Goal: Task Accomplishment & Management: Manage account settings

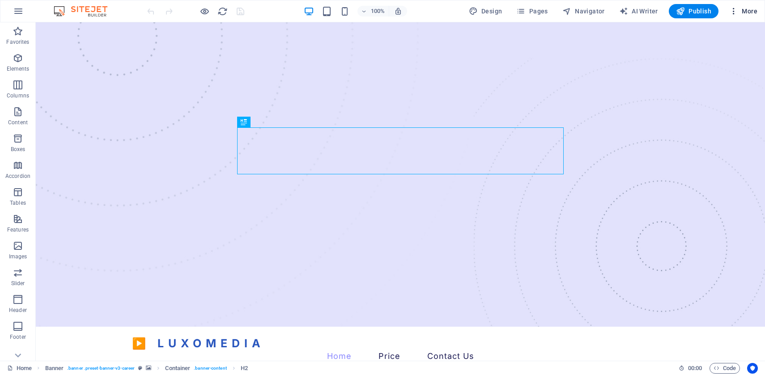
click at [736, 16] on button "More" at bounding box center [743, 11] width 35 height 14
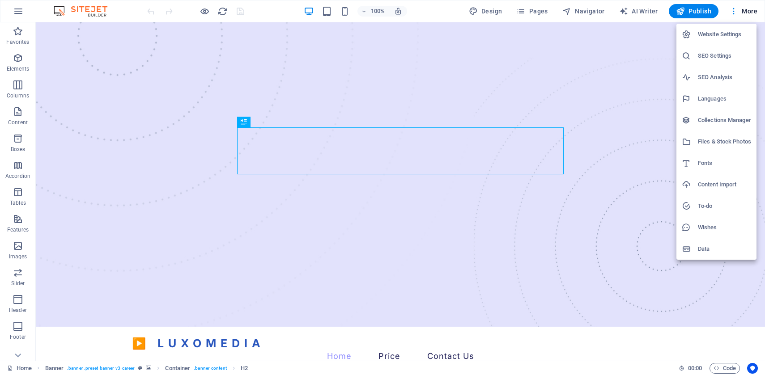
click at [724, 53] on h6 "SEO Settings" at bounding box center [724, 56] width 53 height 11
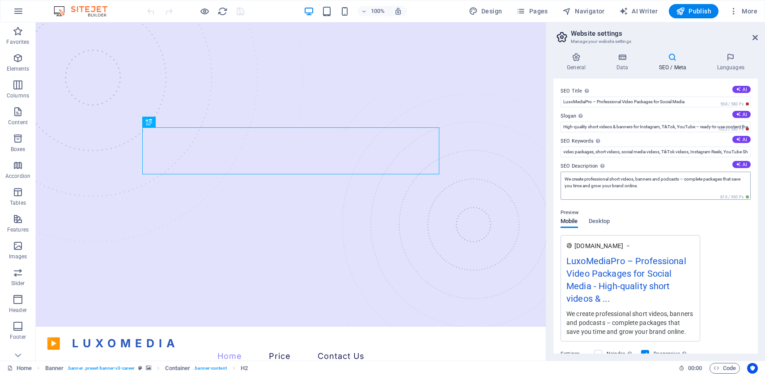
scroll to position [109, 0]
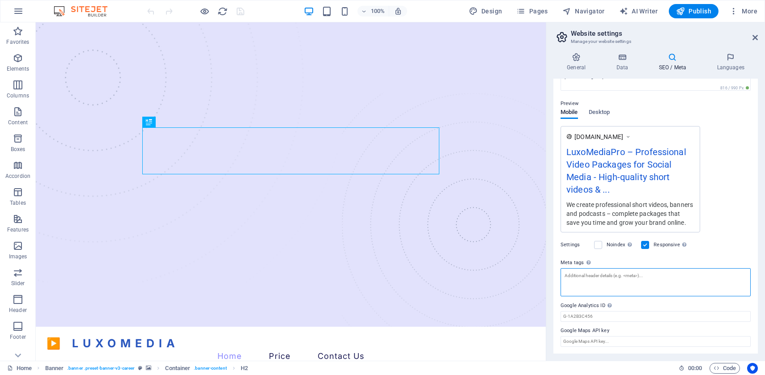
click at [587, 278] on textarea "Meta tags Enter HTML code here that will be placed inside the tags of your webs…" at bounding box center [656, 283] width 190 height 28
paste textarea "<script id="vtag-ai-js" async src="[URL]" data-pid="4dxYFya6cgbgEdOh" data-vers…"
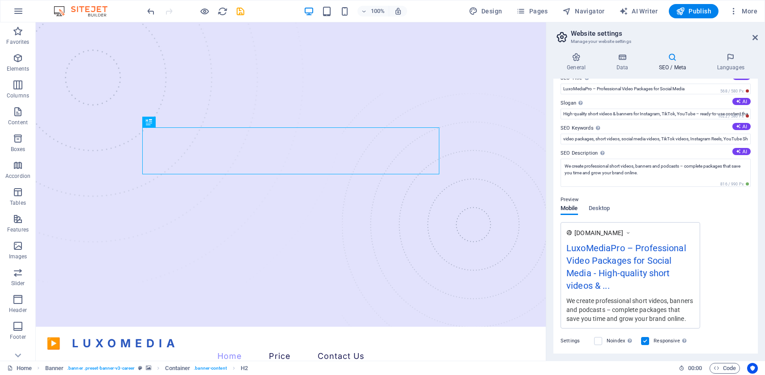
scroll to position [0, 0]
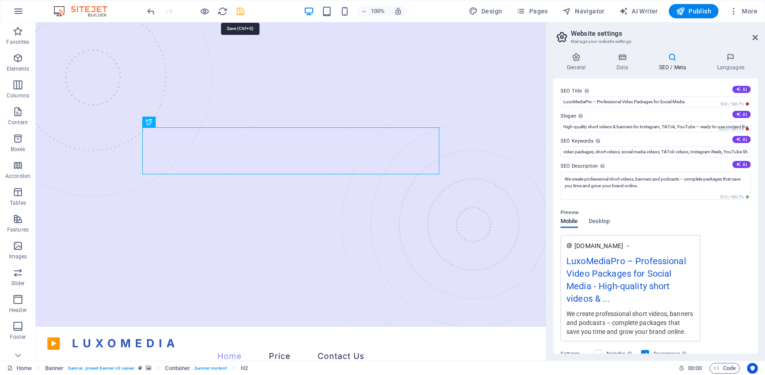
type textarea "<script id="vtag-ai-js" async="" src="[URL]" data-pid="4dxYFya6cgbgEdOh" data-v…"
click at [238, 9] on body "[DOMAIN_NAME] Home Favorites Elements Columns Content Boxes Accordion Tables Fe…" at bounding box center [382, 187] width 765 height 375
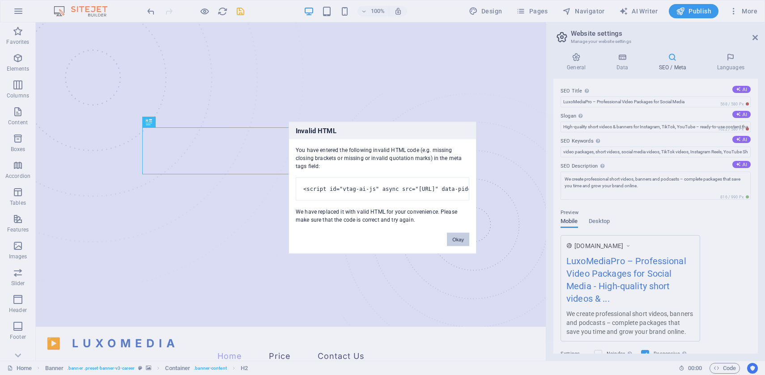
click at [456, 244] on button "Okay" at bounding box center [458, 239] width 22 height 13
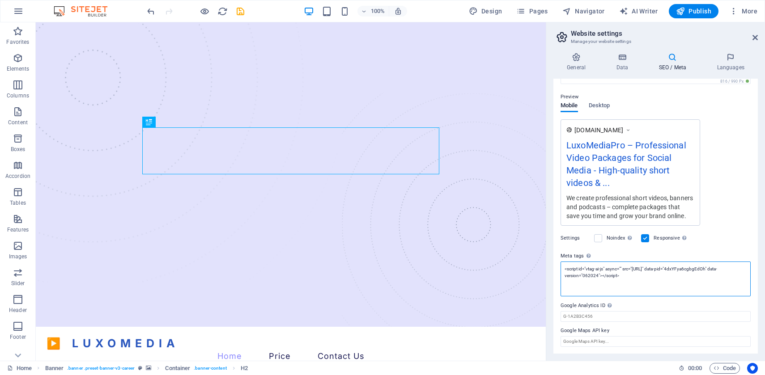
scroll to position [116, 0]
click at [693, 280] on textarea "<script id="vtag-ai-js" async="" src="[URL]" data-pid="4dxYFya6cgbgEdOh" data-v…" at bounding box center [656, 279] width 190 height 35
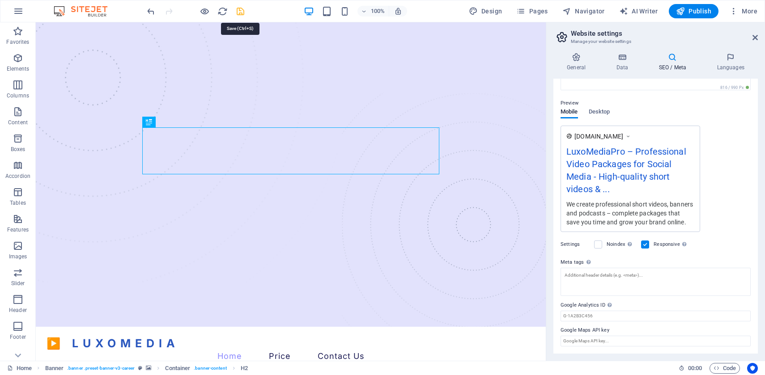
click at [239, 11] on icon "save" at bounding box center [240, 11] width 10 height 10
